Goal: Understand process/instructions

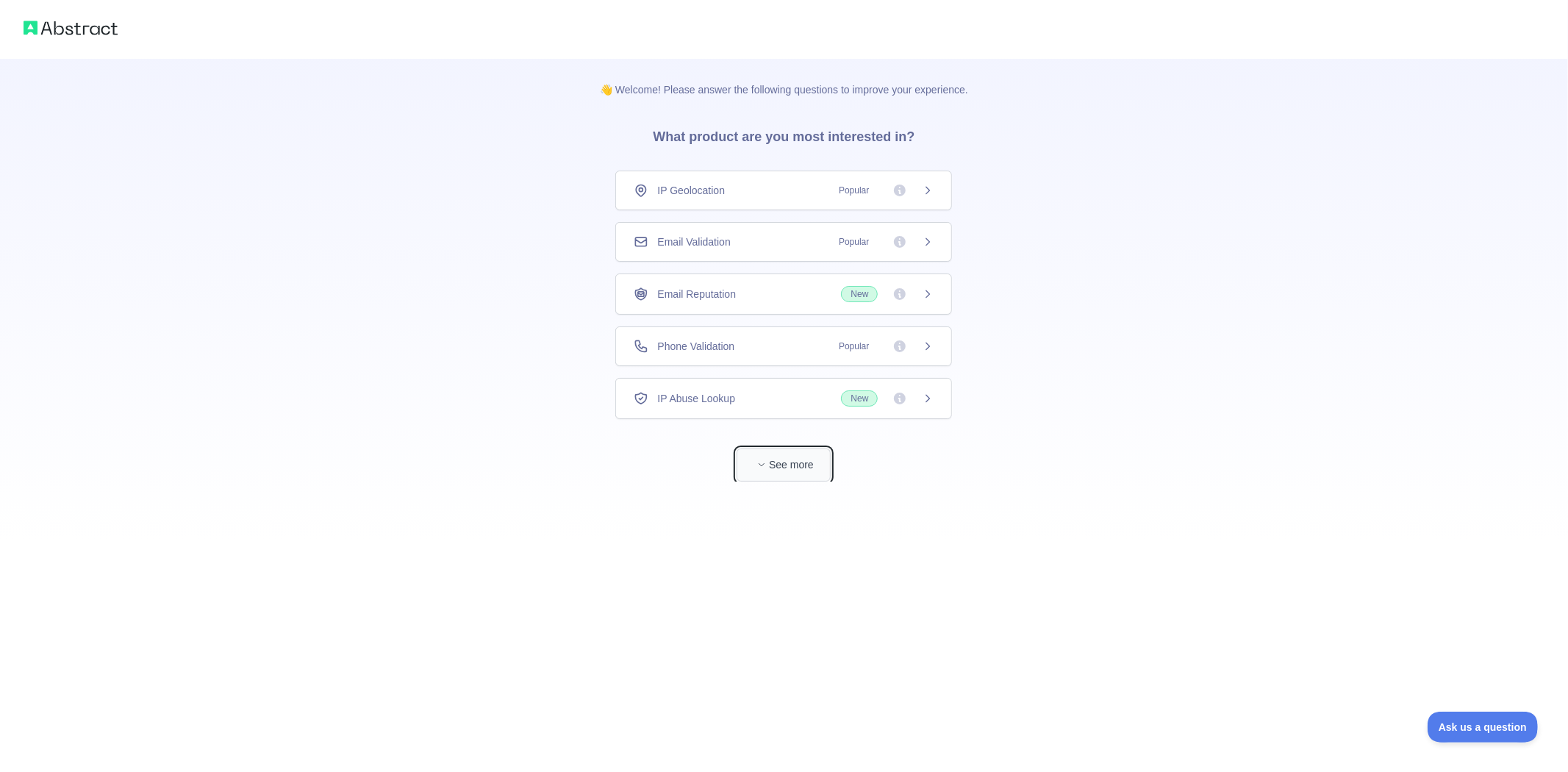
click at [756, 463] on span "button" at bounding box center [761, 464] width 14 height 14
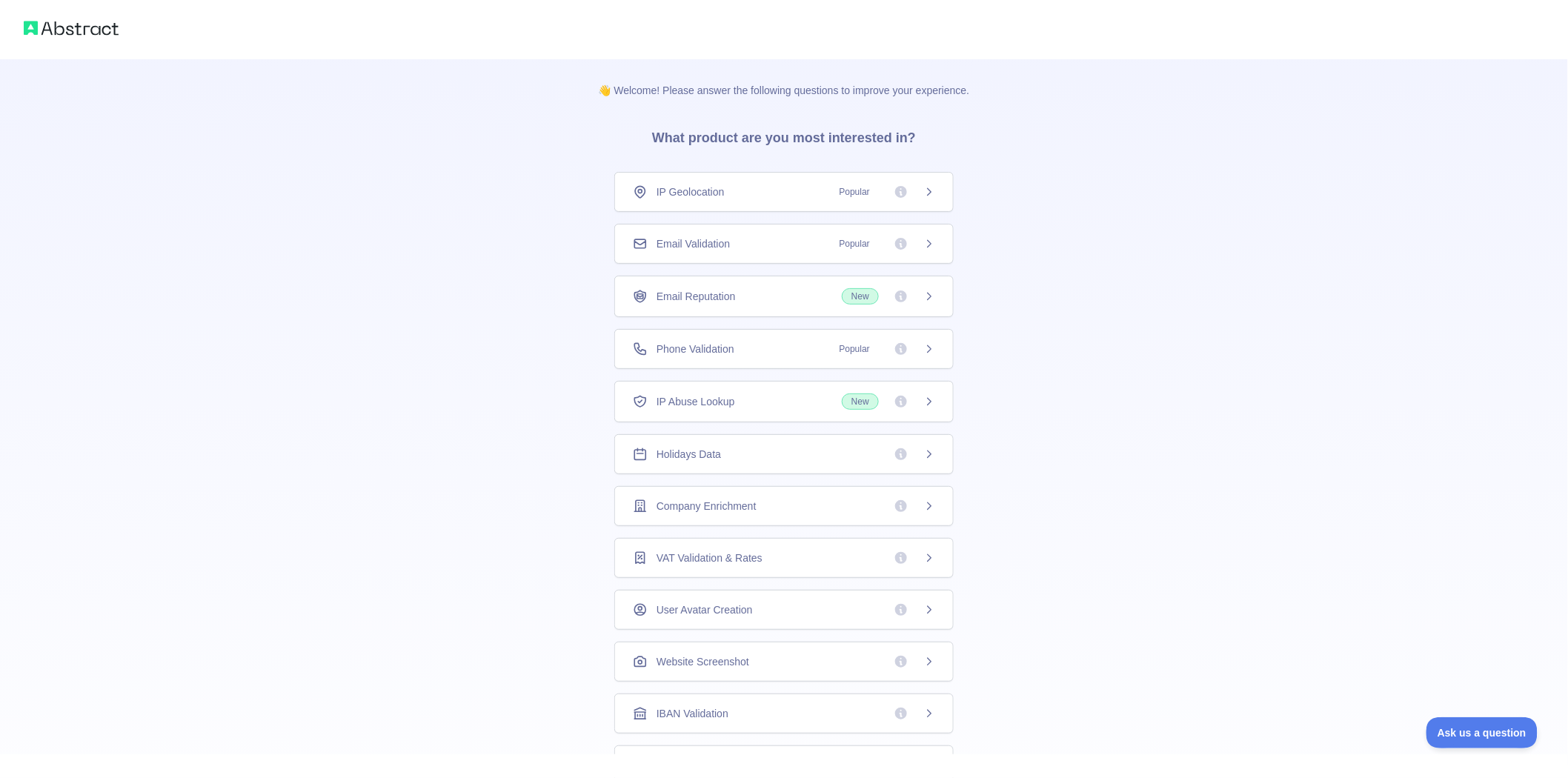
click at [778, 453] on div "Holidays Data" at bounding box center [784, 454] width 302 height 15
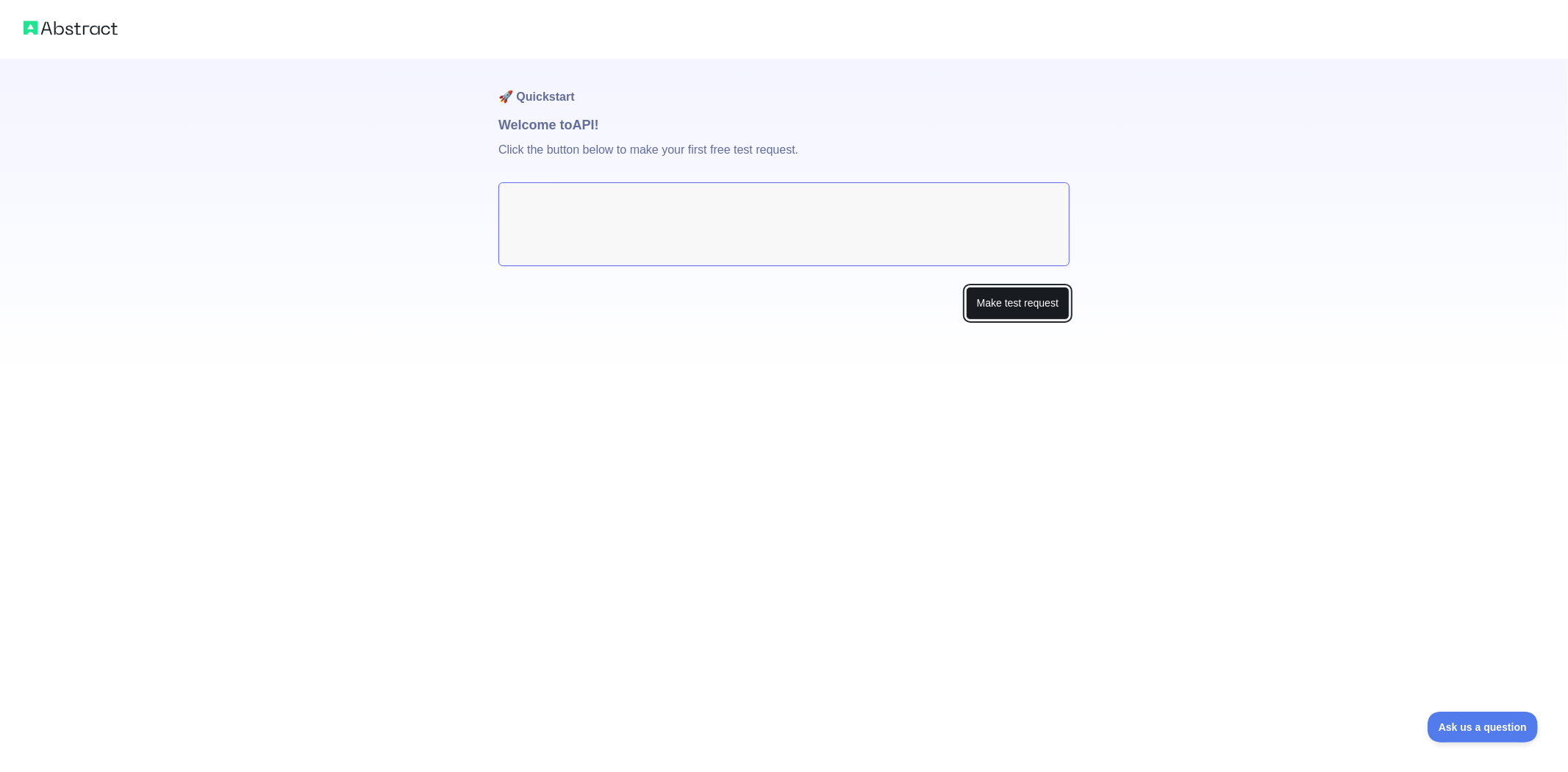
click at [1022, 300] on button "Make test request" at bounding box center [1018, 302] width 104 height 33
drag, startPoint x: 820, startPoint y: 240, endPoint x: 809, endPoint y: 228, distance: 16.3
click at [817, 237] on textarea at bounding box center [784, 224] width 572 height 84
click at [809, 228] on textarea at bounding box center [784, 224] width 572 height 84
click at [802, 219] on textarea at bounding box center [784, 224] width 572 height 84
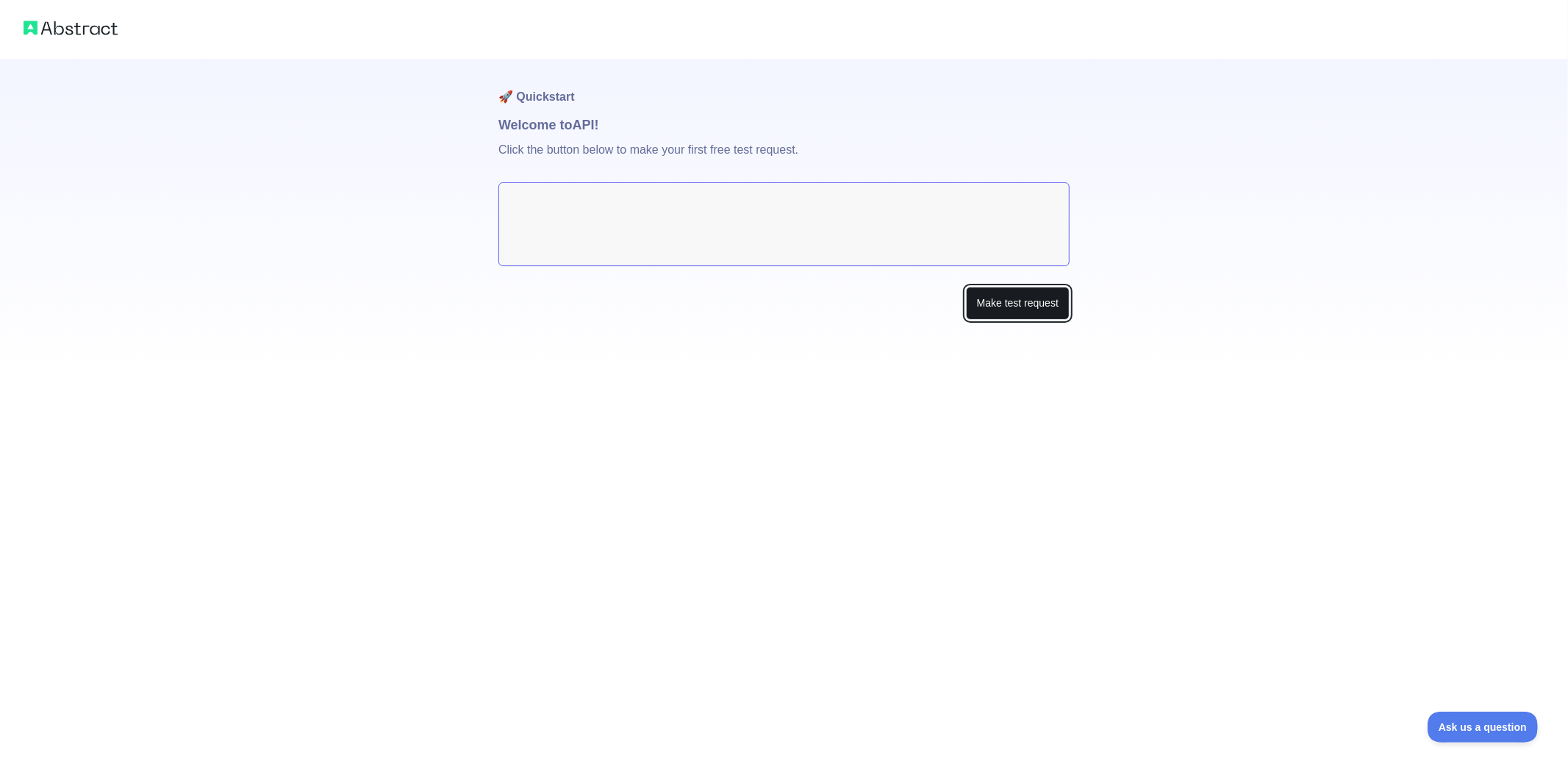
click at [1034, 299] on button "Make test request" at bounding box center [1018, 302] width 104 height 33
